Goal: Task Accomplishment & Management: Complete application form

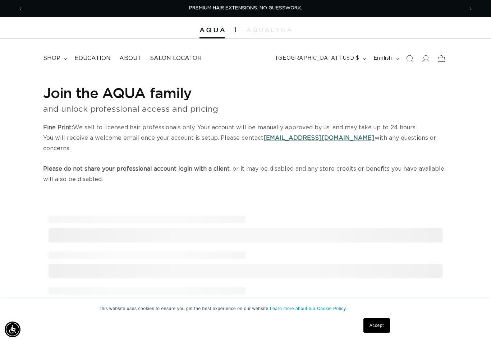
select select "US"
select select "[GEOGRAPHIC_DATA]"
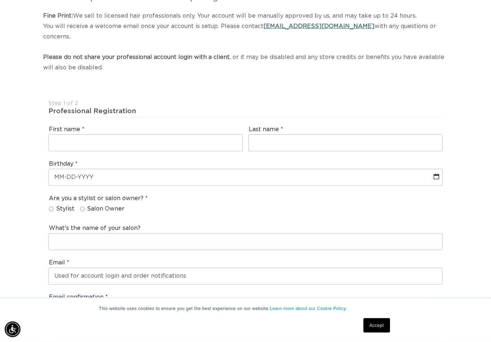
scroll to position [117, 0]
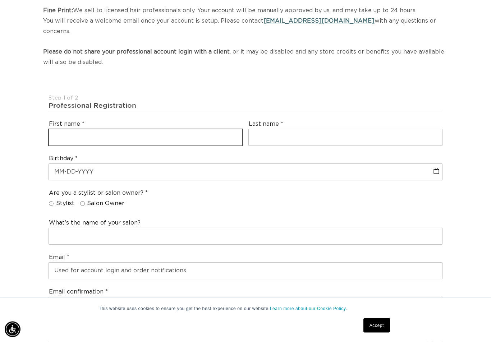
click at [220, 130] on input "text" at bounding box center [145, 138] width 193 height 16
type input "[PERSON_NAME]"
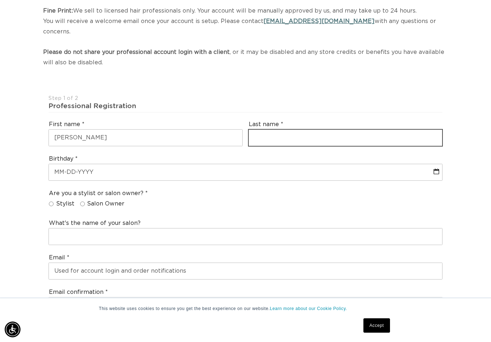
click at [301, 130] on input "text" at bounding box center [345, 138] width 193 height 16
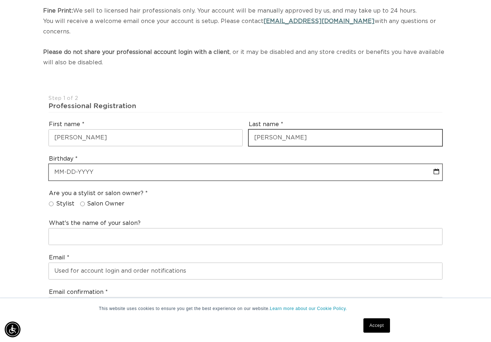
type input "[PERSON_NAME]"
click at [222, 164] on input "text" at bounding box center [245, 172] width 393 height 16
select select "8"
select select "2025"
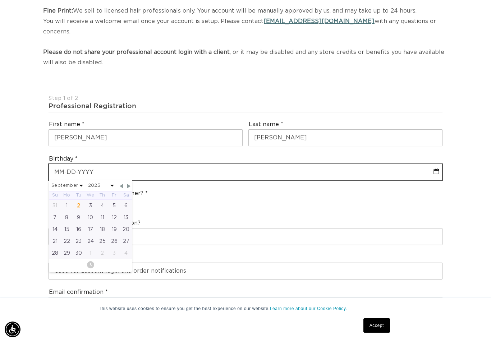
scroll to position [0, 0]
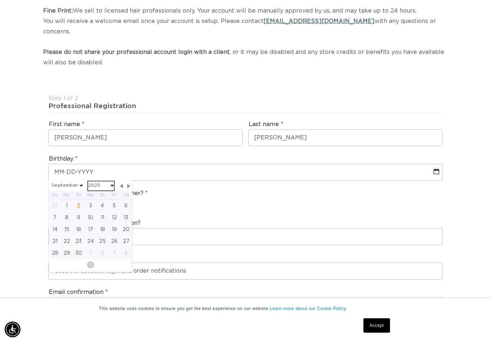
click at [109, 181] on select "2045 2044 2043 2042 2041 2040 2039 2038 2037 2036 2035 2034 2033 2032 2031 2030…" at bounding box center [101, 185] width 26 height 9
select select "8"
select select "1983"
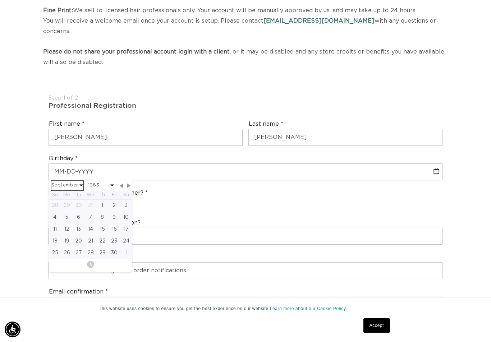
click at [77, 181] on select "January February March April May June July August September October November De…" at bounding box center [67, 185] width 32 height 9
select select "7"
select select "1983"
click at [78, 211] on div "9" at bounding box center [79, 217] width 12 height 12
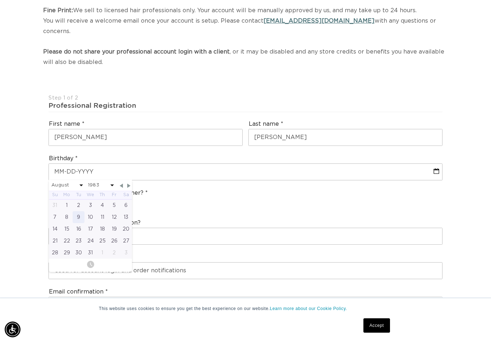
type input "[DATE]"
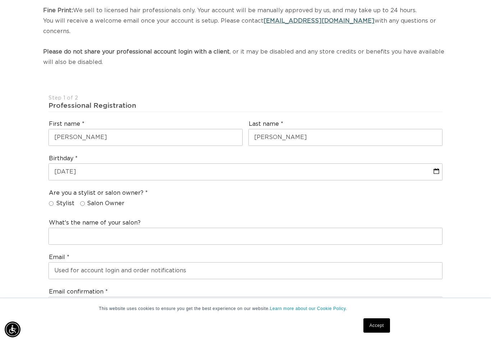
click at [83, 200] on label "Salon Owner" at bounding box center [102, 204] width 45 height 8
click at [83, 201] on input "Salon Owner" at bounding box center [82, 203] width 5 height 5
radio input "true"
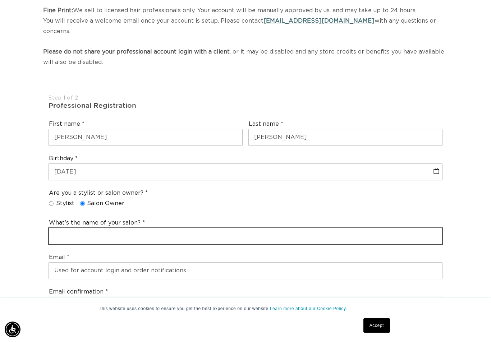
click at [84, 228] on input "text" at bounding box center [245, 236] width 393 height 16
type input "Blew"
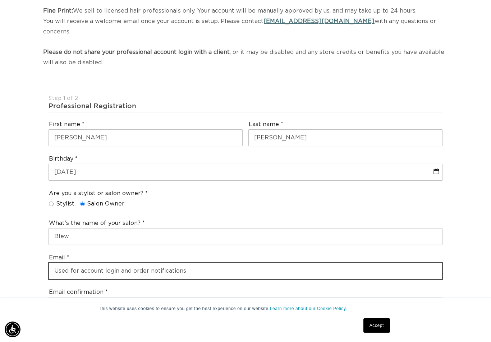
click at [205, 263] on input "email" at bounding box center [245, 271] width 393 height 16
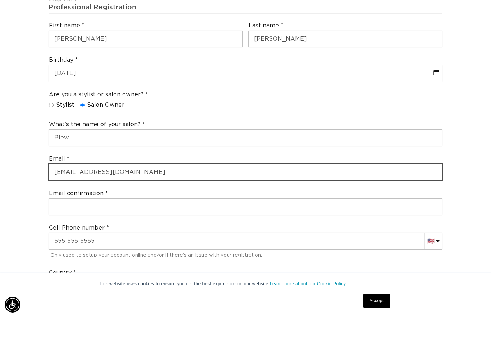
scroll to position [193, 0]
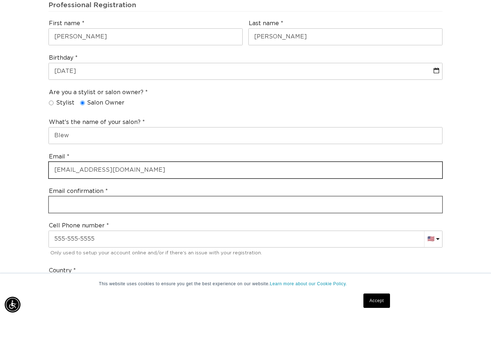
type input "[EMAIL_ADDRESS][DOMAIN_NAME]"
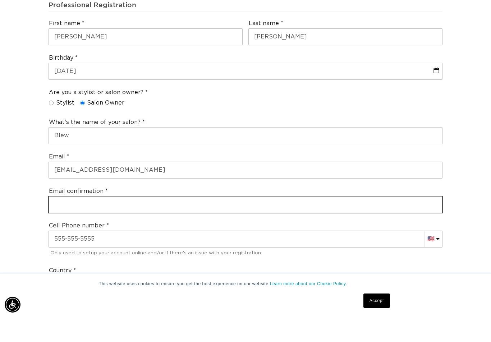
click at [239, 221] on input "email" at bounding box center [245, 229] width 393 height 16
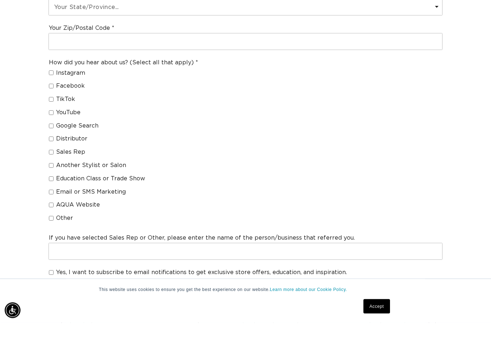
scroll to position [0, 880]
type input "[EMAIL_ADDRESS][DOMAIN_NAME]"
click at [57, 168] on span "Sales Rep" at bounding box center [70, 172] width 29 height 8
click at [54, 169] on input "Sales Rep" at bounding box center [51, 171] width 5 height 5
checkbox input "true"
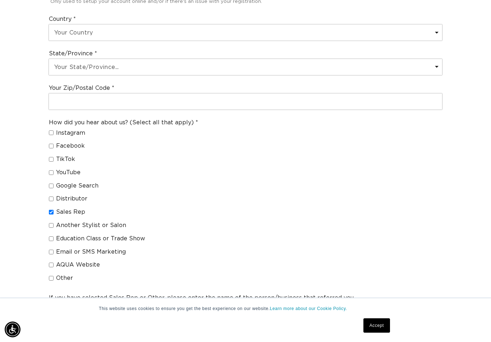
scroll to position [0, 440]
